Goal: Navigation & Orientation: Find specific page/section

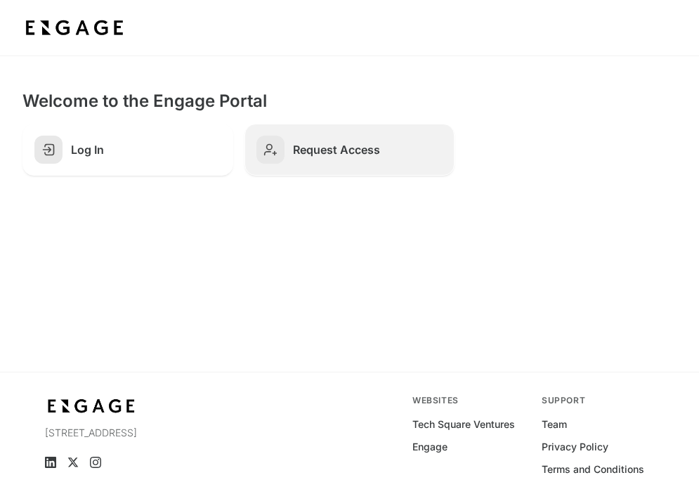
click at [329, 152] on h2 "Request Access" at bounding box center [368, 150] width 150 height 14
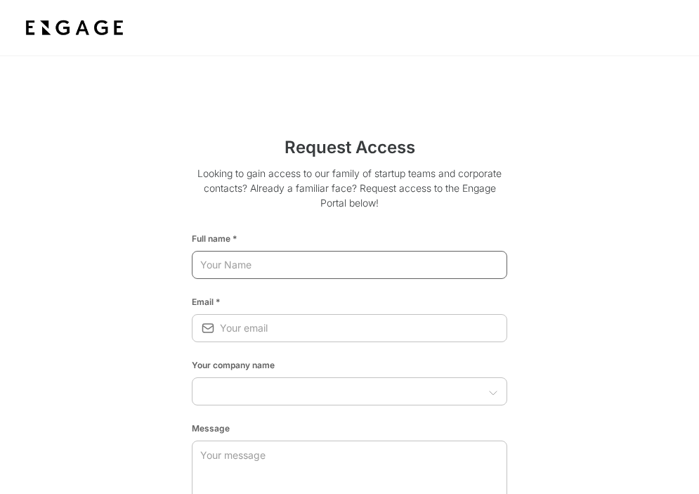
type input "Austin Nichols"
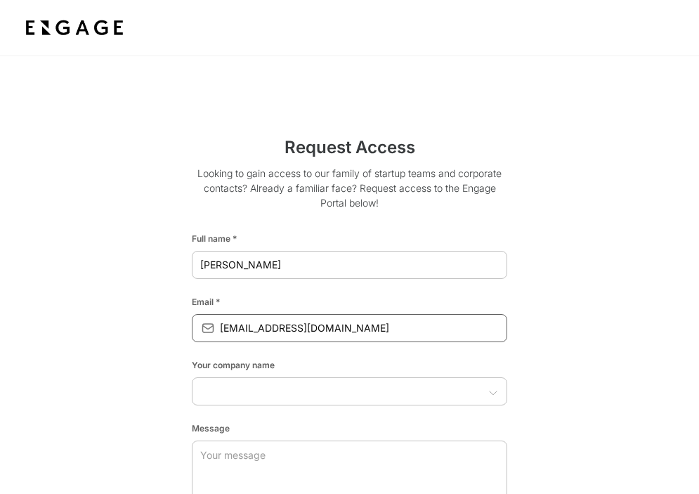
drag, startPoint x: 364, startPoint y: 329, endPoint x: 227, endPoint y: 331, distance: 137.0
click at [227, 331] on input "austinnichols2215@gmail.com" at bounding box center [363, 327] width 287 height 25
type input "anichols@mavvrik.ai"
click at [227, 389] on input "text" at bounding box center [338, 391] width 284 height 14
click at [248, 392] on input "text" at bounding box center [338, 391] width 284 height 14
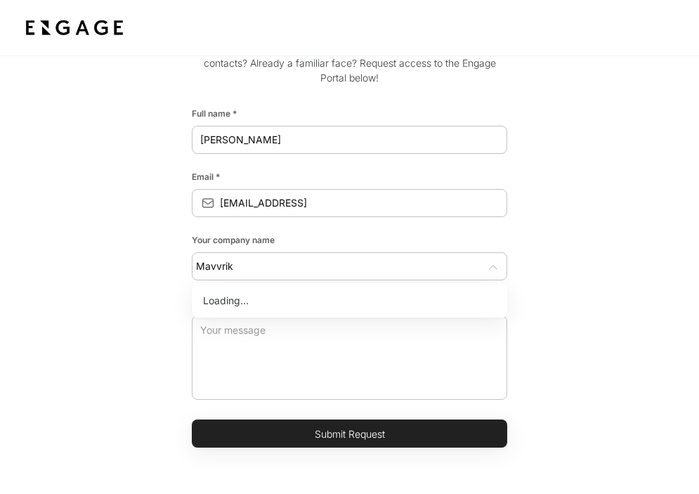
scroll to position [139, 0]
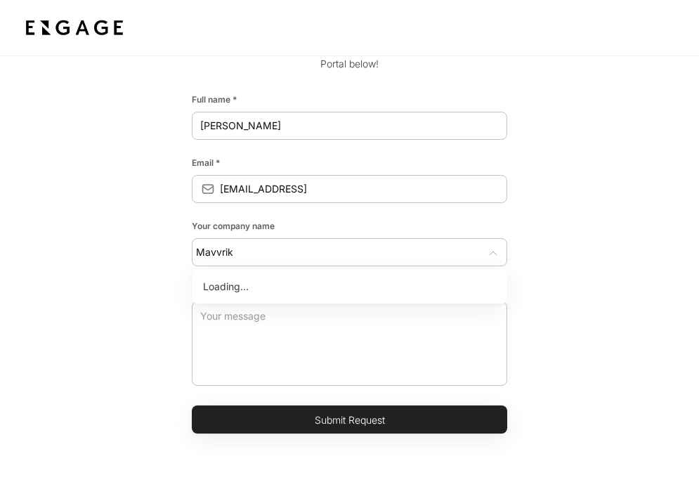
type input "Mavvrik"
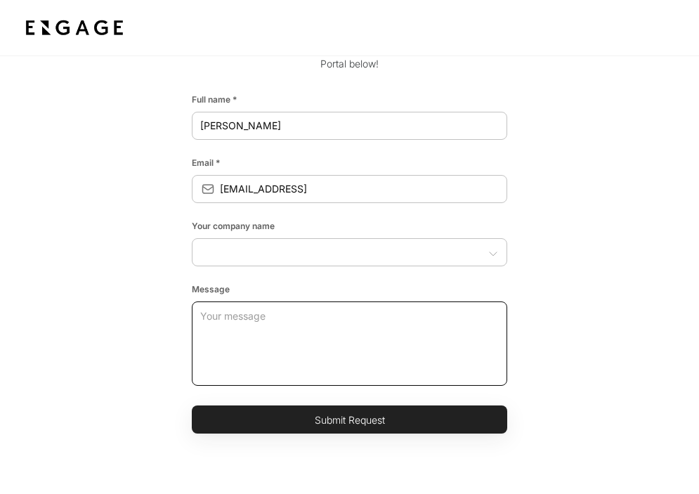
click at [233, 362] on textarea at bounding box center [349, 343] width 299 height 84
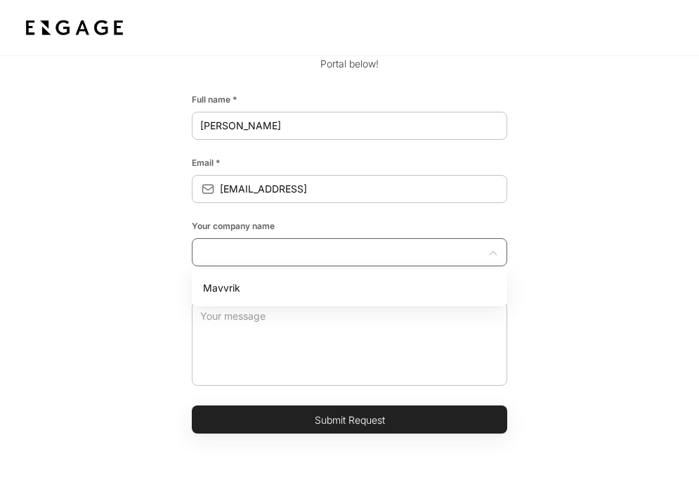
click at [250, 254] on input "text" at bounding box center [338, 252] width 284 height 14
click at [247, 282] on li "Mavvrik" at bounding box center [349, 288] width 315 height 26
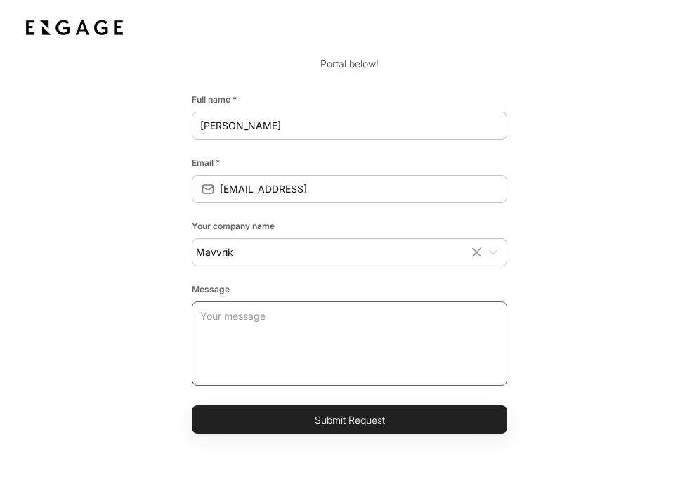
type input "Mavvrik"
click at [248, 317] on textarea at bounding box center [349, 343] width 299 height 84
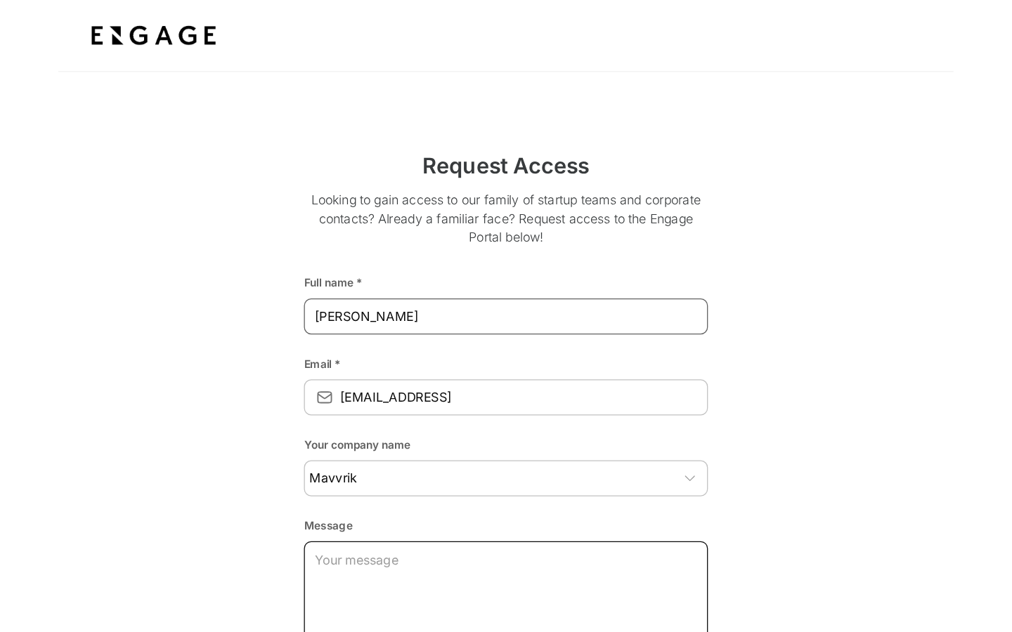
scroll to position [20, 0]
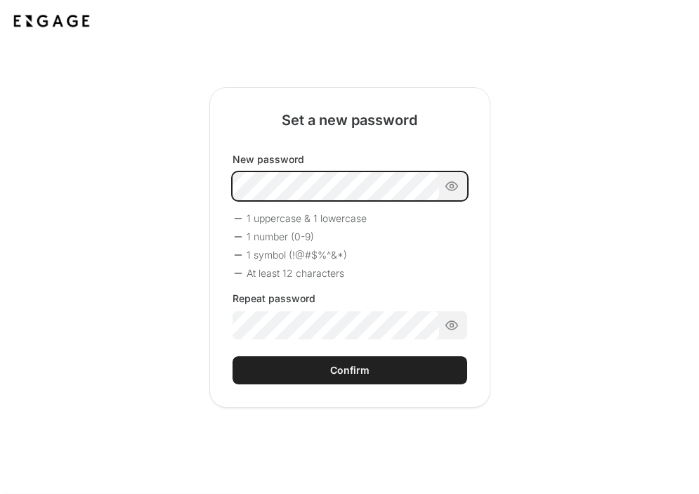
click at [366, 233] on div "New password 1 uppercase & 1 lowercase 1 number (0-9) 1 symbol (!@#$%^&*) At le…" at bounding box center [350, 245] width 235 height 187
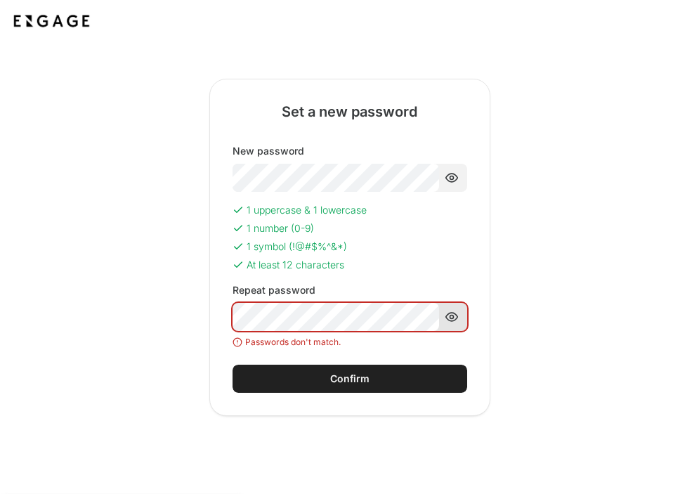
click at [450, 319] on icon at bounding box center [452, 317] width 14 height 14
click at [445, 174] on icon at bounding box center [452, 178] width 14 height 14
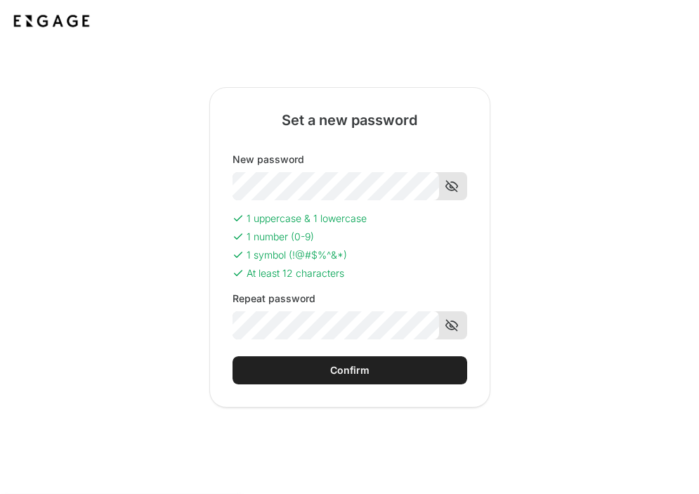
click at [347, 360] on button "Confirm" at bounding box center [350, 370] width 235 height 28
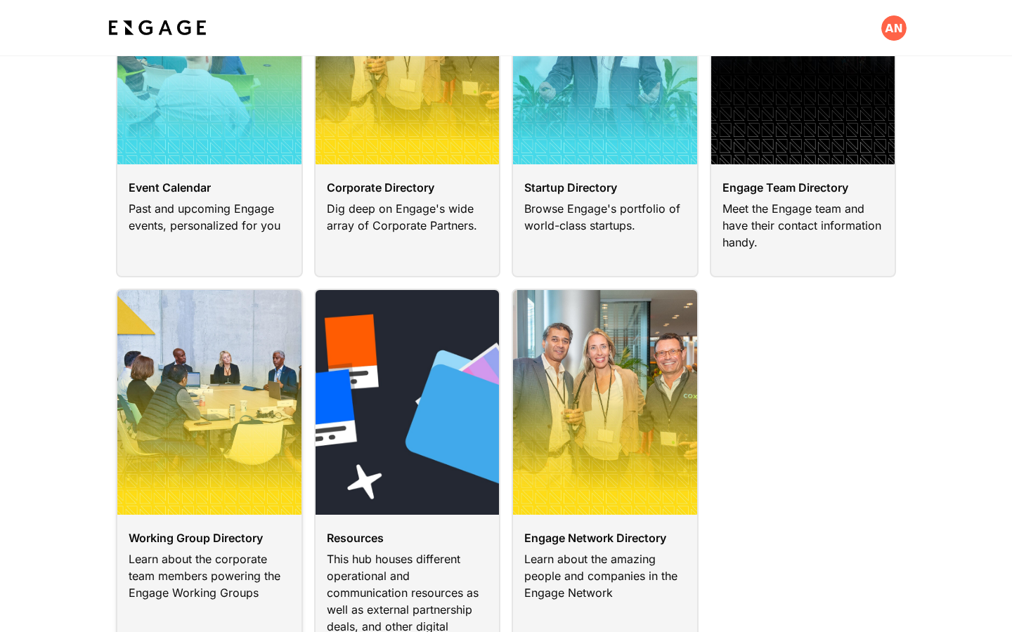
scroll to position [195, 0]
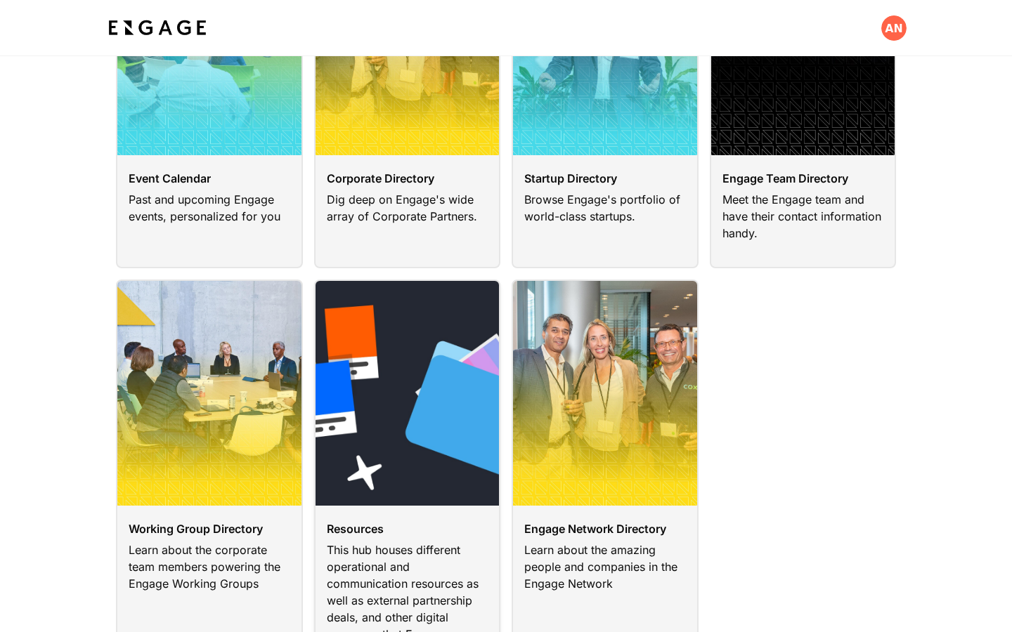
click at [433, 493] on link at bounding box center [407, 492] width 187 height 424
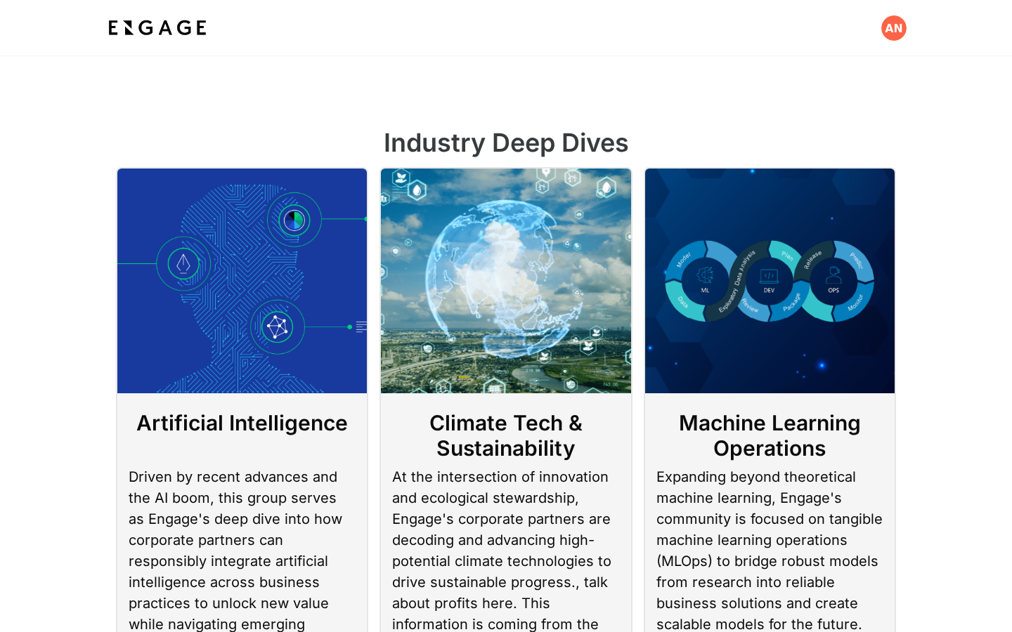
click at [164, 33] on img at bounding box center [157, 27] width 104 height 25
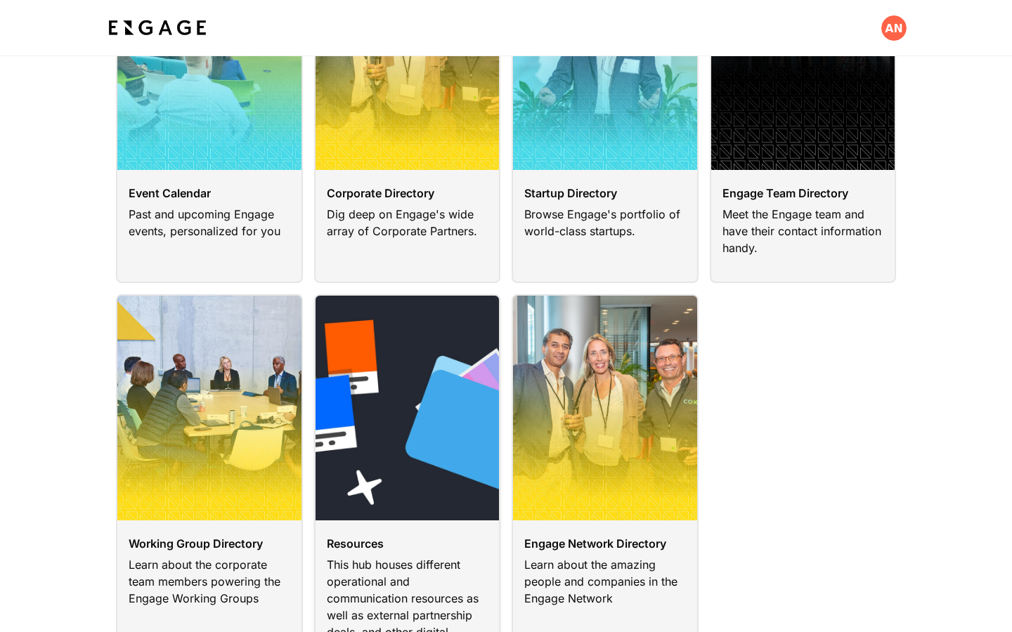
scroll to position [165, 0]
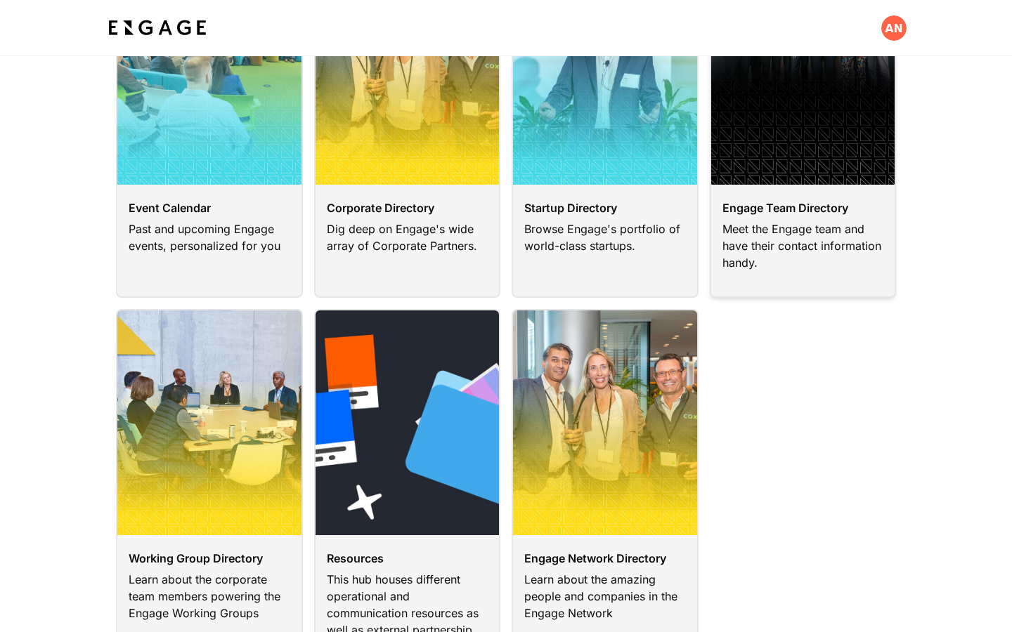
click at [843, 183] on link at bounding box center [803, 128] width 187 height 339
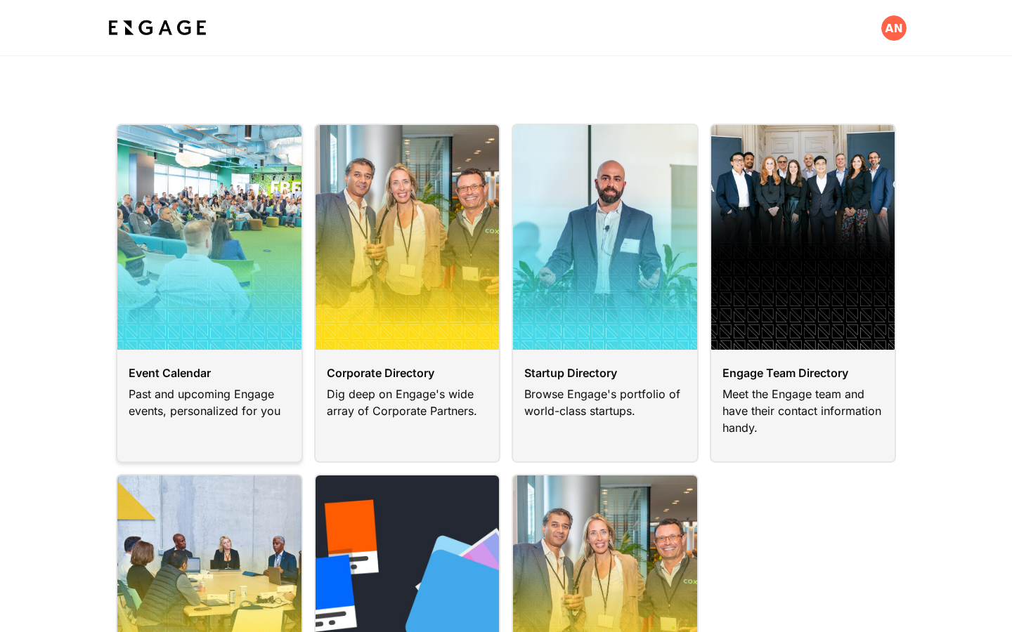
click at [233, 403] on link at bounding box center [209, 293] width 187 height 339
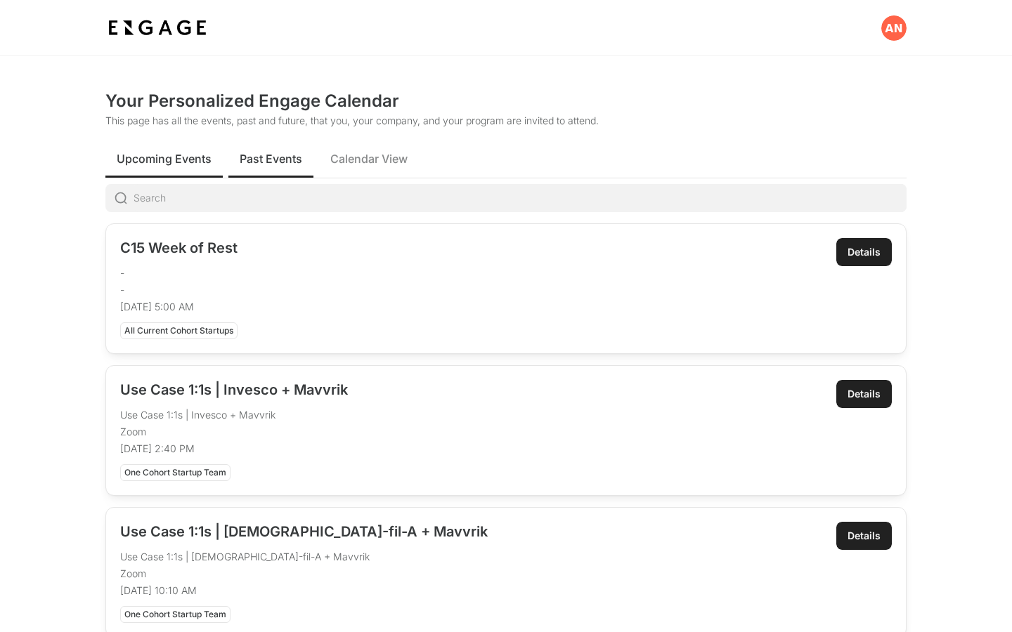
click at [293, 166] on span "Past Events" at bounding box center [271, 158] width 63 height 17
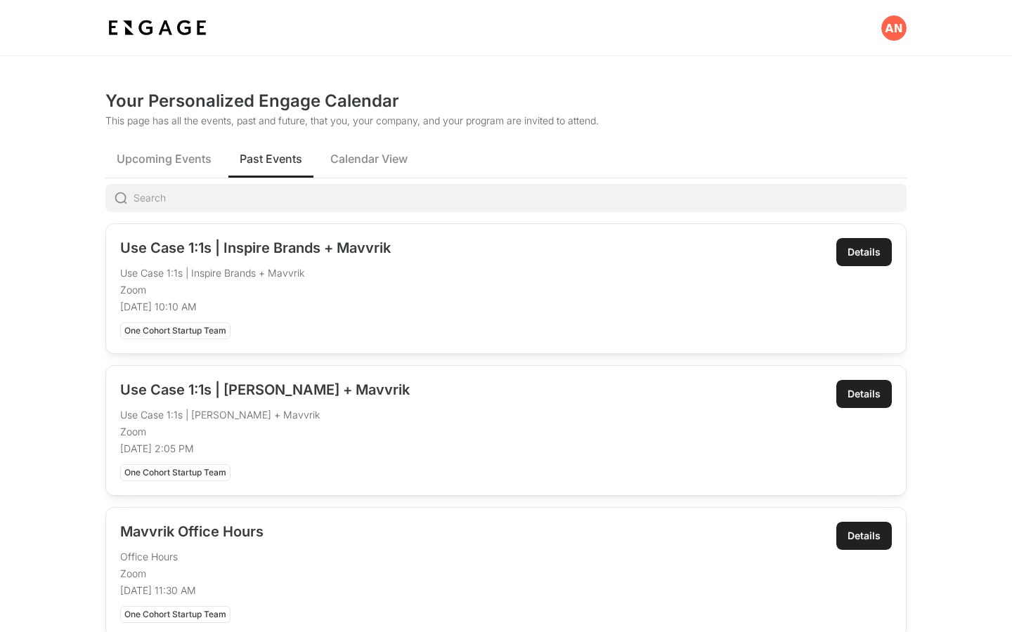
click at [881, 259] on link "Details" at bounding box center [863, 252] width 55 height 28
click at [849, 256] on div "Details" at bounding box center [863, 252] width 33 height 14
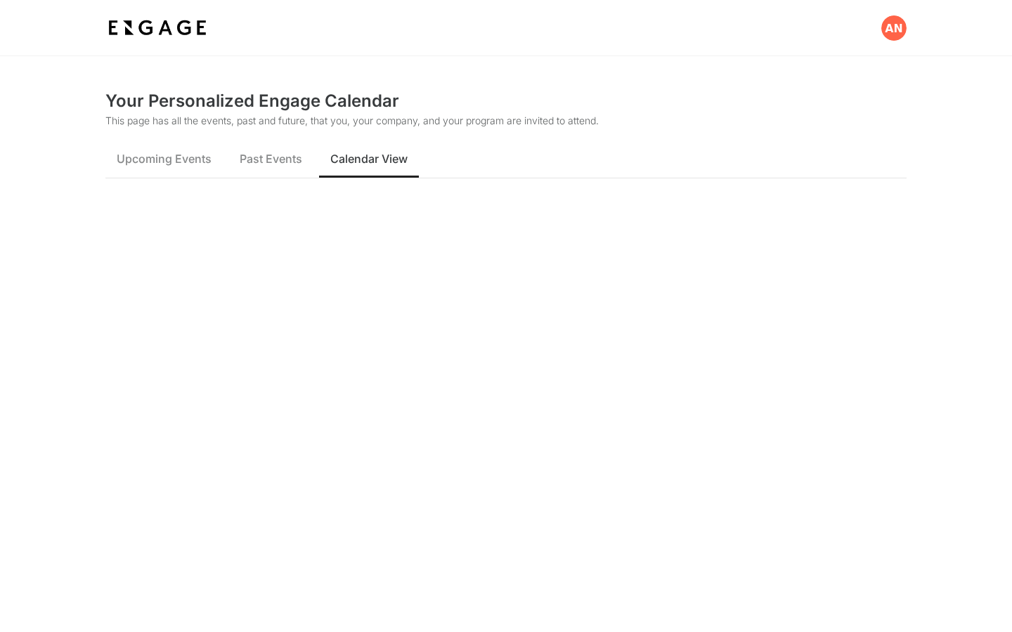
click at [414, 169] on button "Calendar View" at bounding box center [369, 158] width 100 height 39
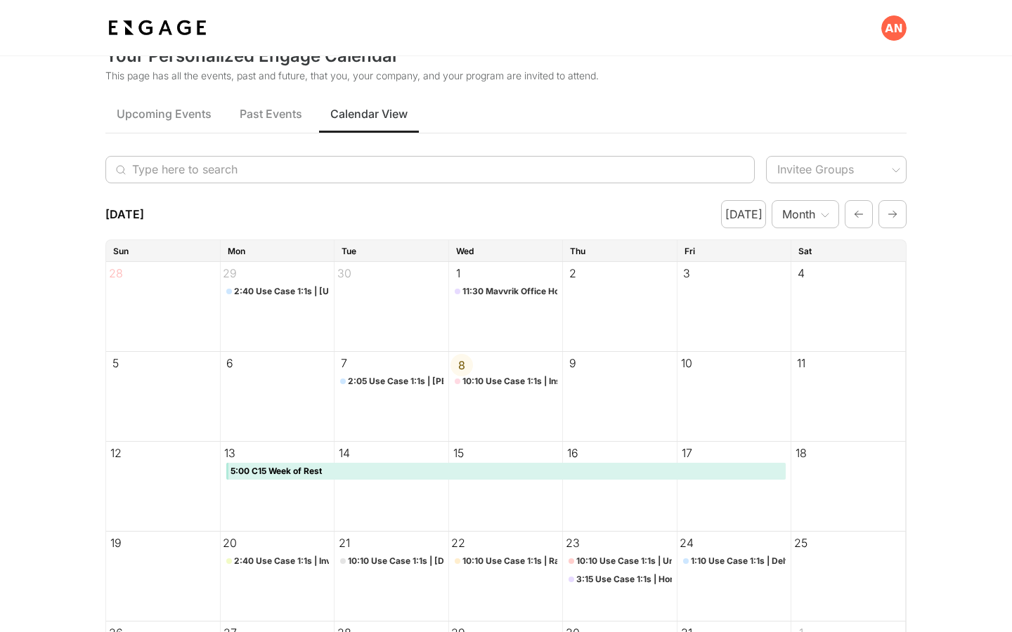
scroll to position [48, 0]
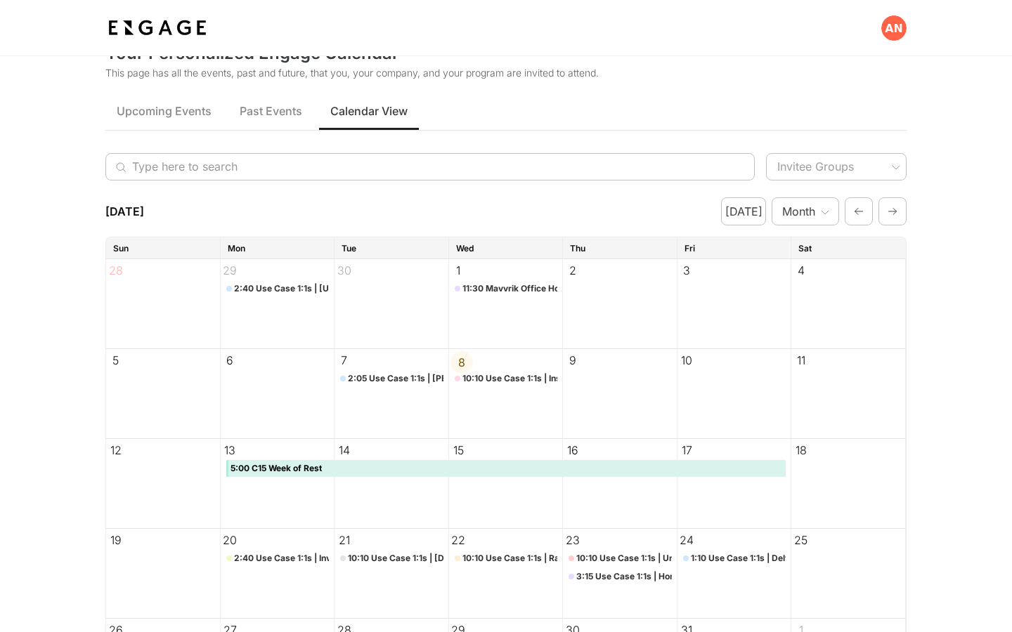
click at [484, 379] on div "10:10 Use Case 1:1s | Inspire Brands + Mavvrik" at bounding box center [510, 378] width 96 height 17
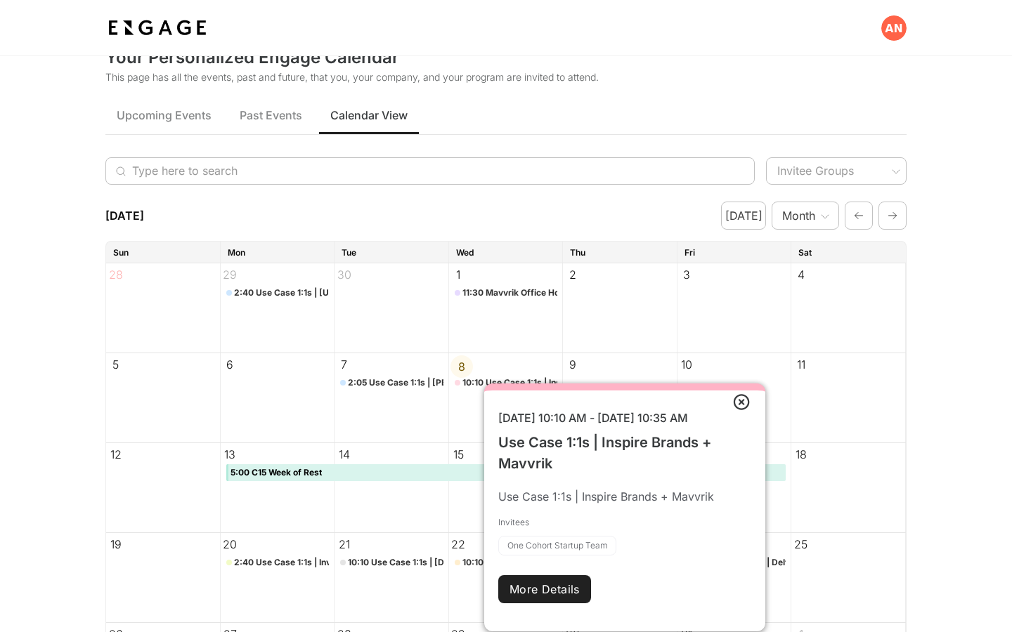
scroll to position [0, 0]
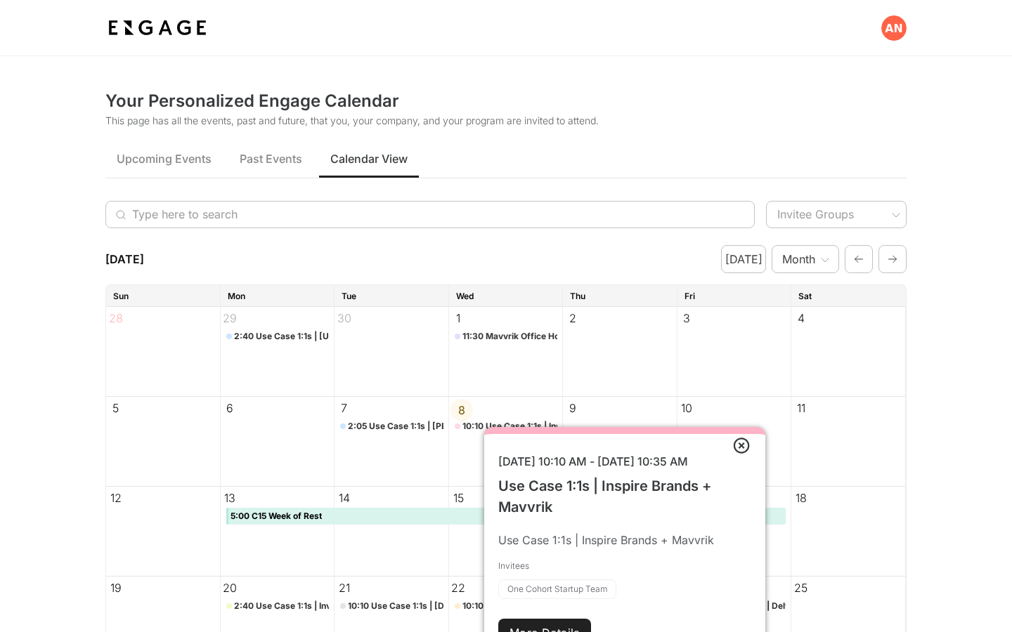
click at [365, 218] on input "Type here to search" at bounding box center [422, 214] width 581 height 27
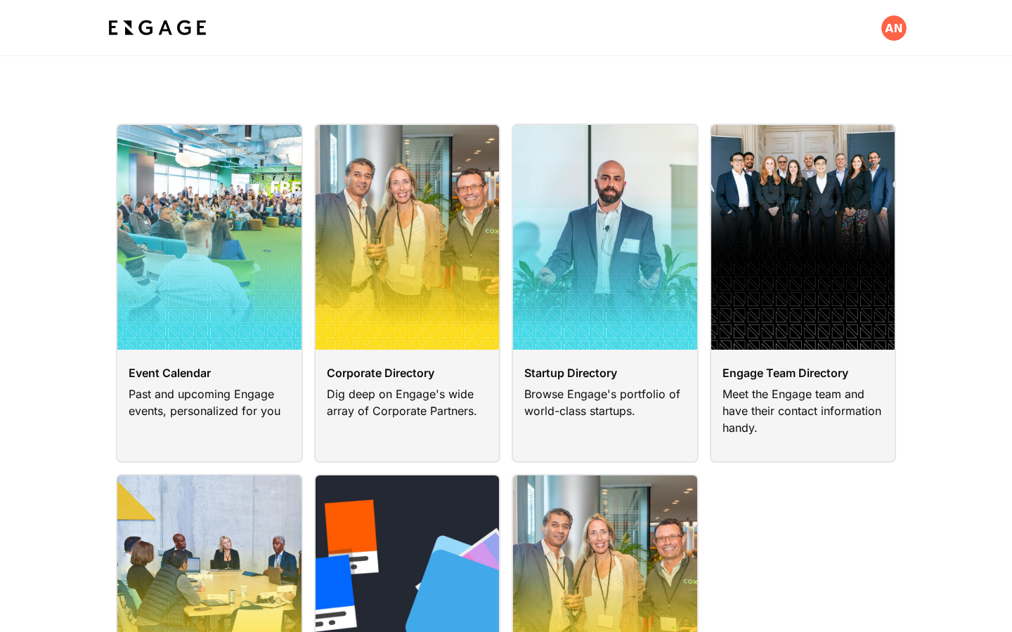
click at [156, 37] on img at bounding box center [157, 27] width 104 height 25
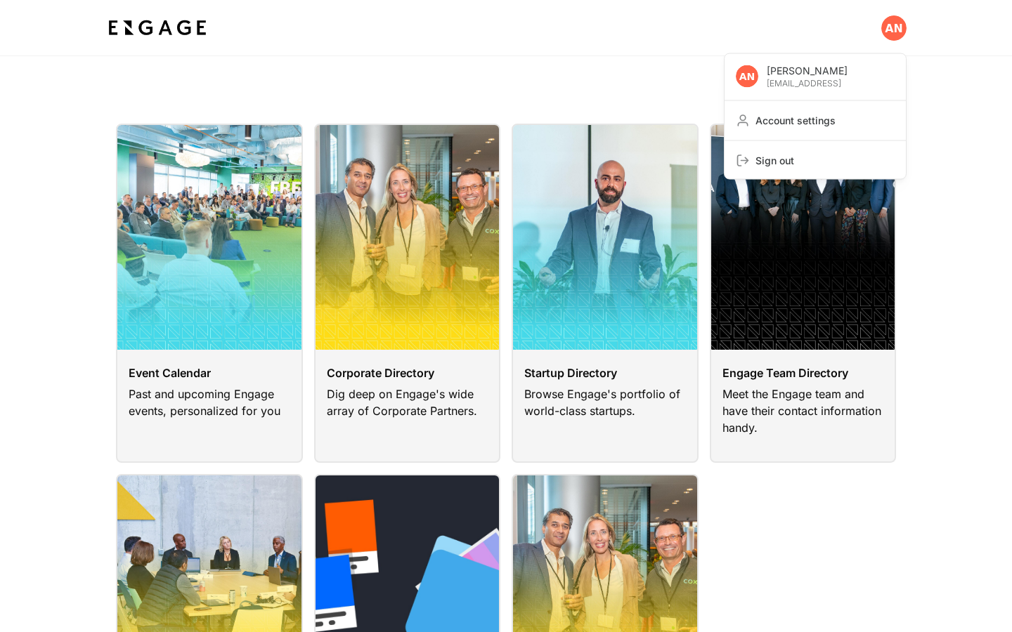
click at [844, 126] on span "Account settings" at bounding box center [824, 121] width 139 height 14
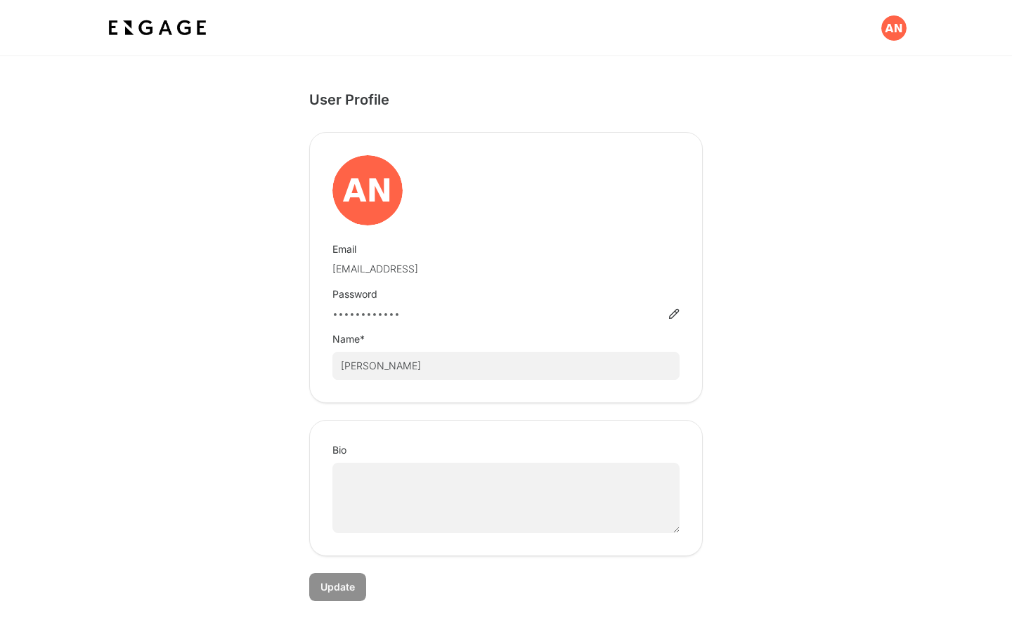
click at [157, 26] on img at bounding box center [157, 27] width 104 height 25
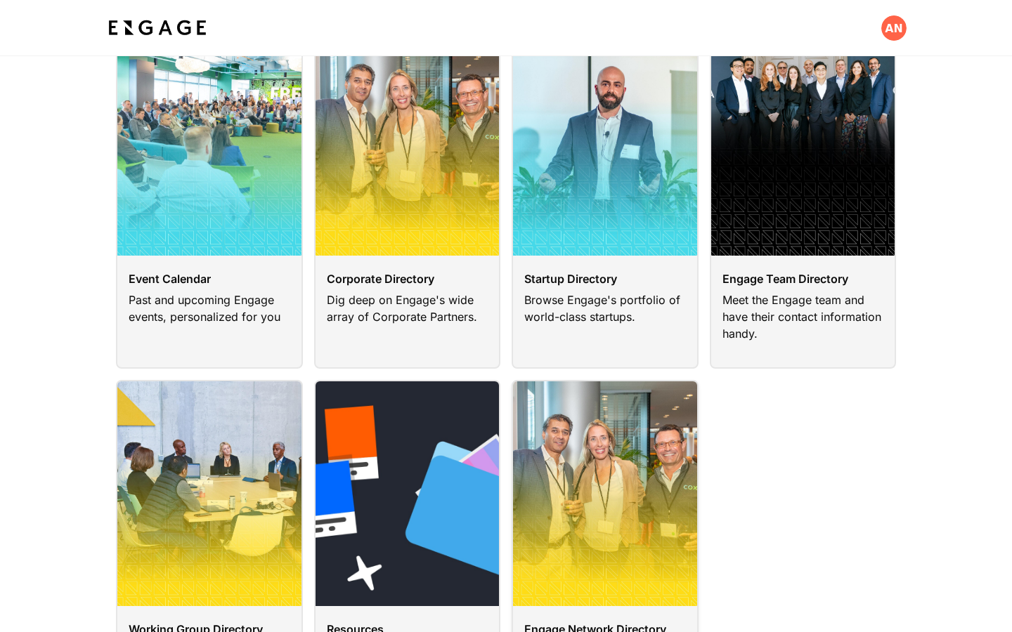
scroll to position [86, 0]
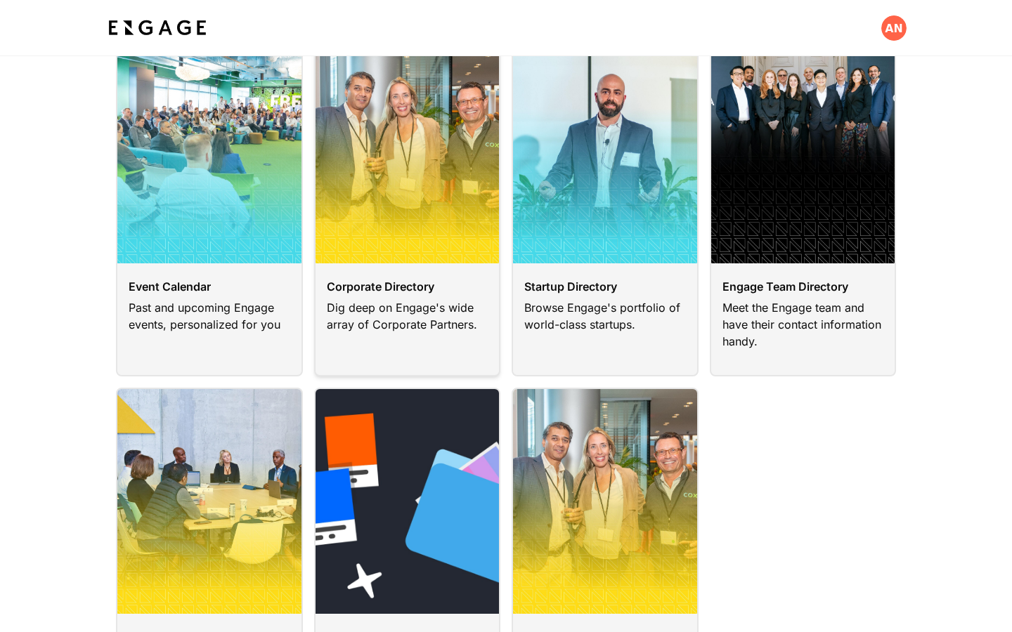
click at [473, 334] on link at bounding box center [407, 206] width 187 height 339
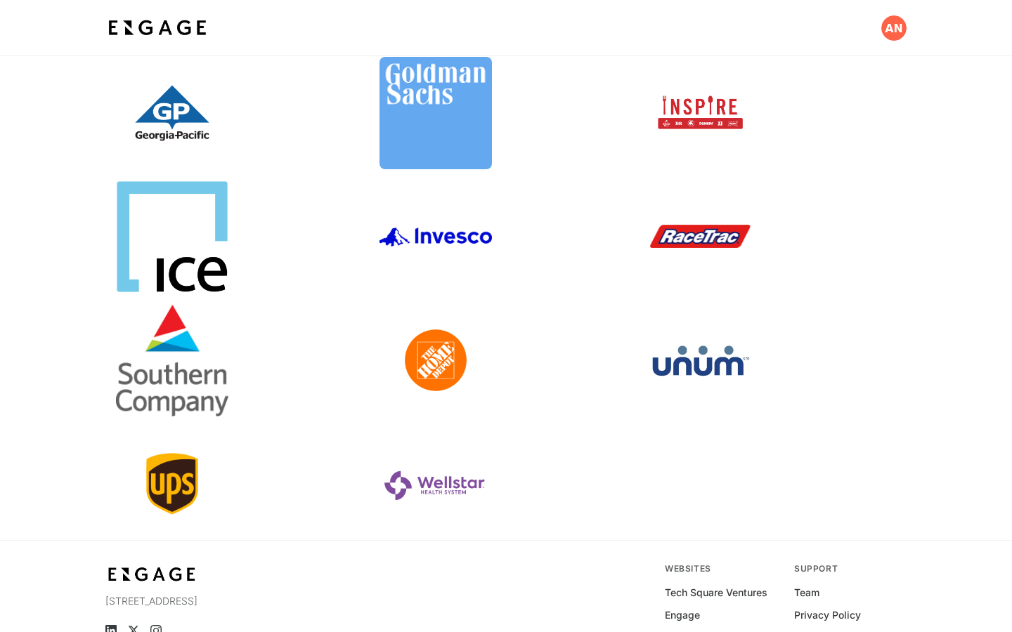
scroll to position [377, 0]
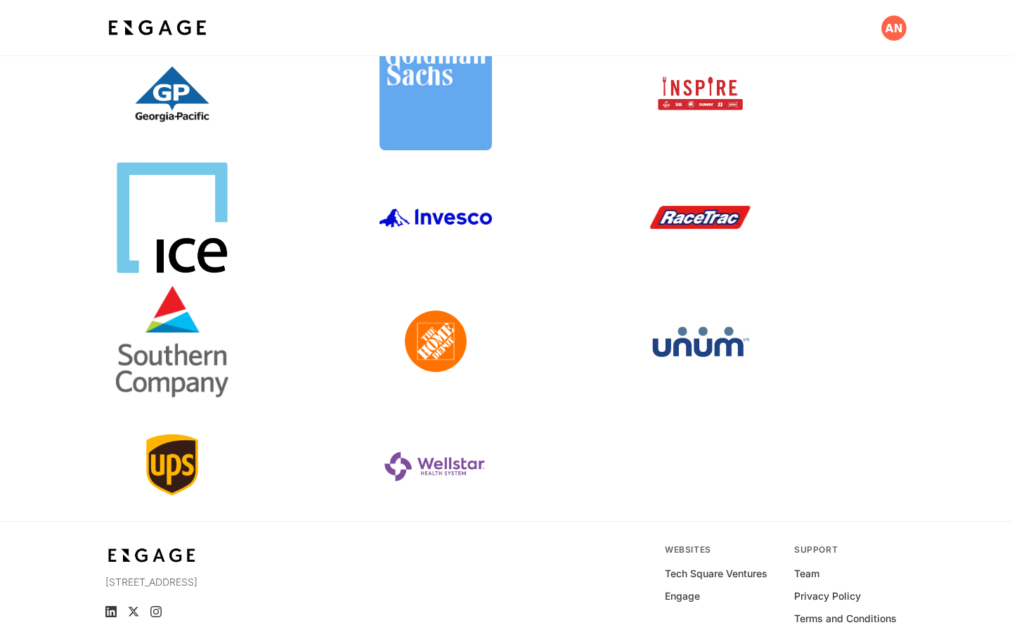
click at [190, 337] on link at bounding box center [242, 341] width 252 height 112
click at [172, 368] on link at bounding box center [242, 341] width 252 height 112
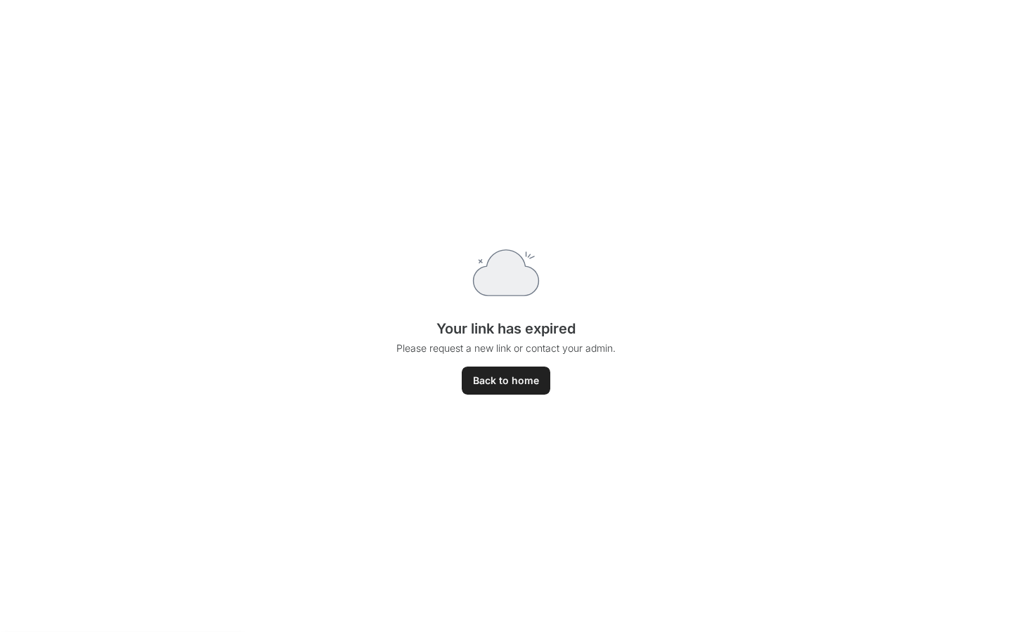
click at [509, 392] on button "Back to home" at bounding box center [506, 381] width 89 height 28
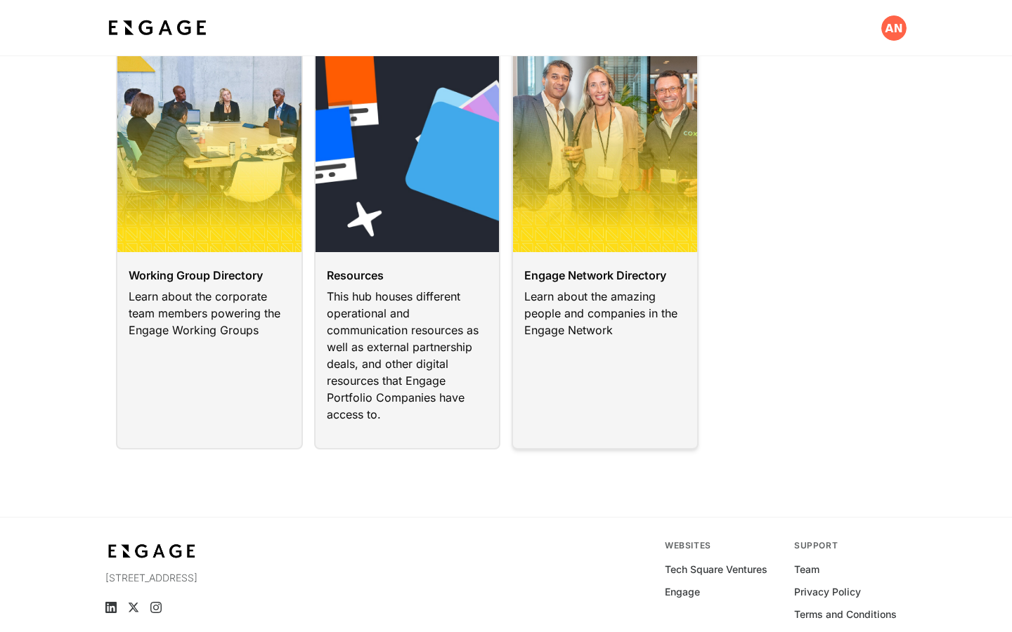
scroll to position [511, 0]
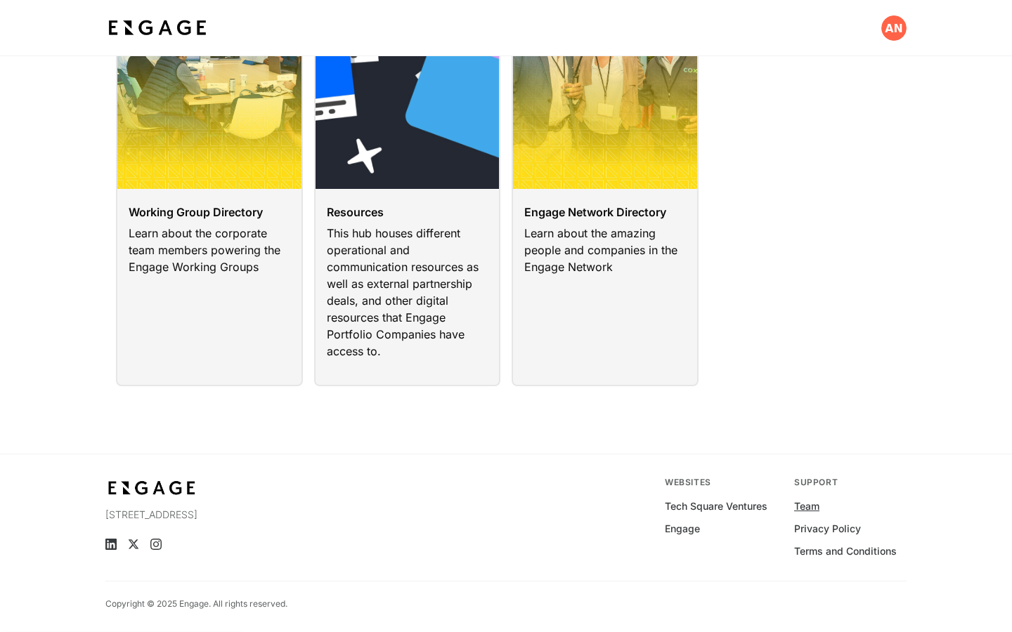
click at [811, 511] on link "Team" at bounding box center [806, 506] width 25 height 14
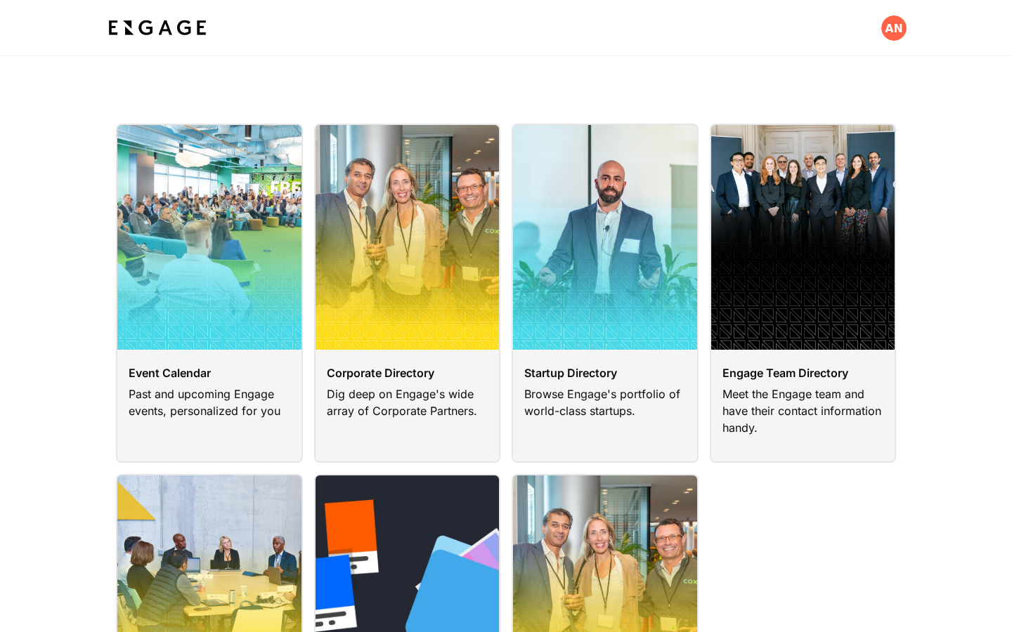
click at [165, 22] on img at bounding box center [157, 27] width 104 height 25
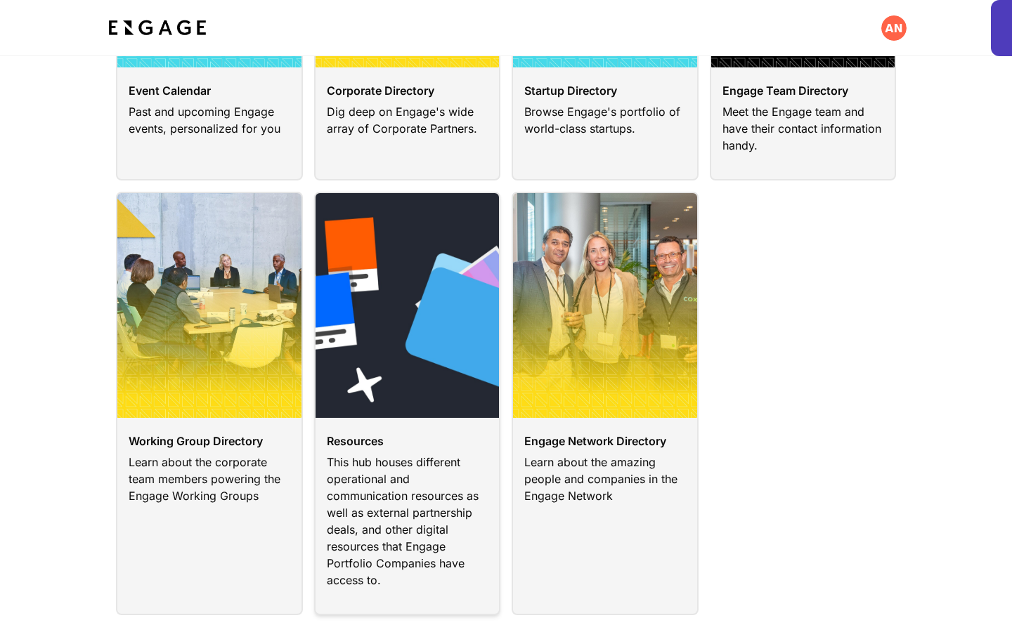
scroll to position [283, 0]
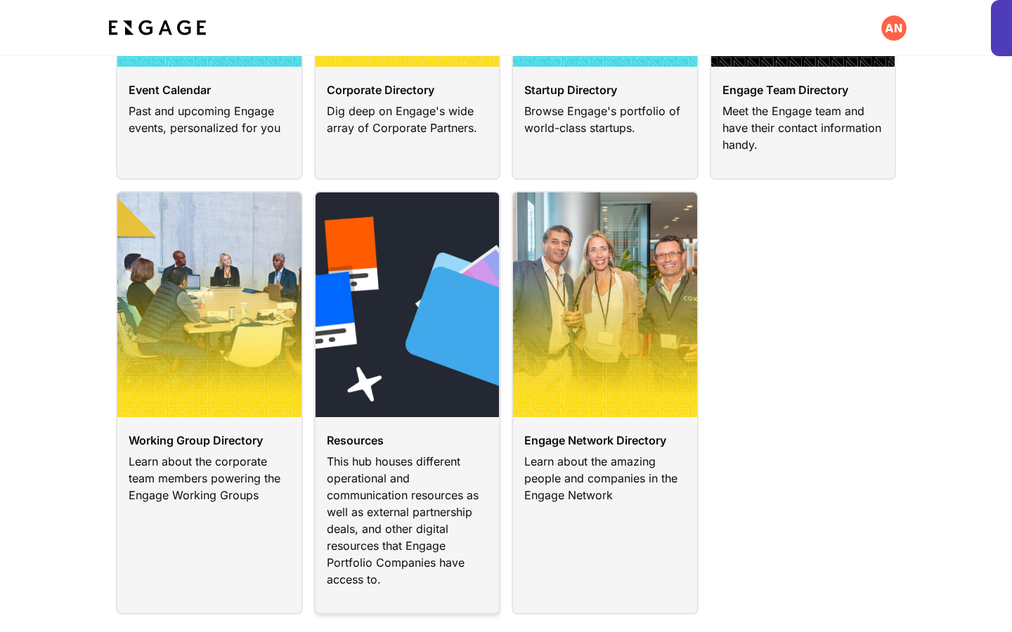
click at [412, 465] on link at bounding box center [407, 403] width 187 height 424
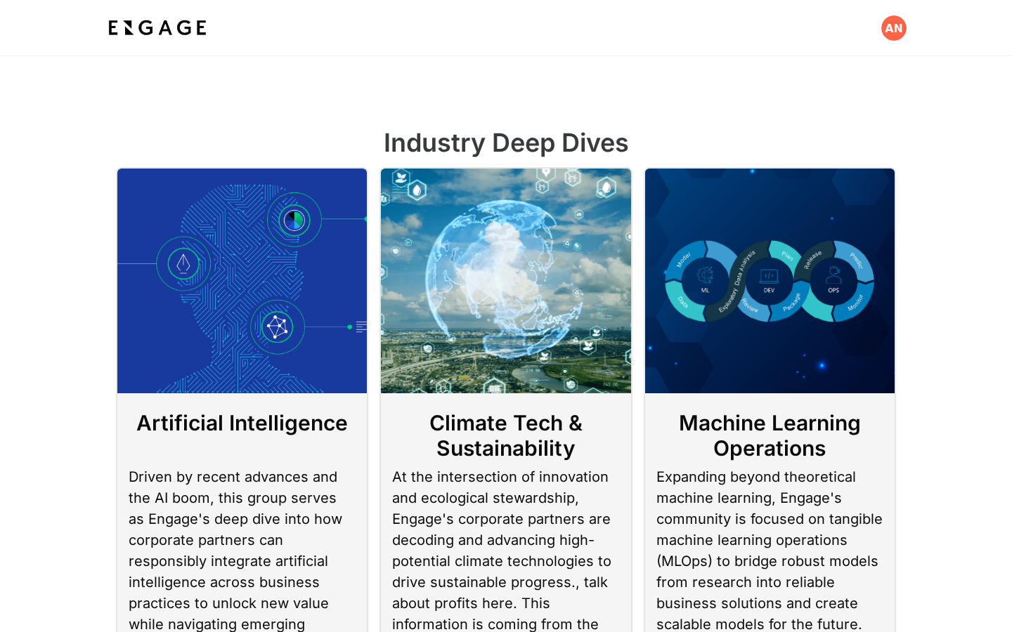
click at [189, 44] on div at bounding box center [505, 27] width 801 height 55
click at [163, 32] on img at bounding box center [157, 27] width 104 height 25
